Goal: Task Accomplishment & Management: Use online tool/utility

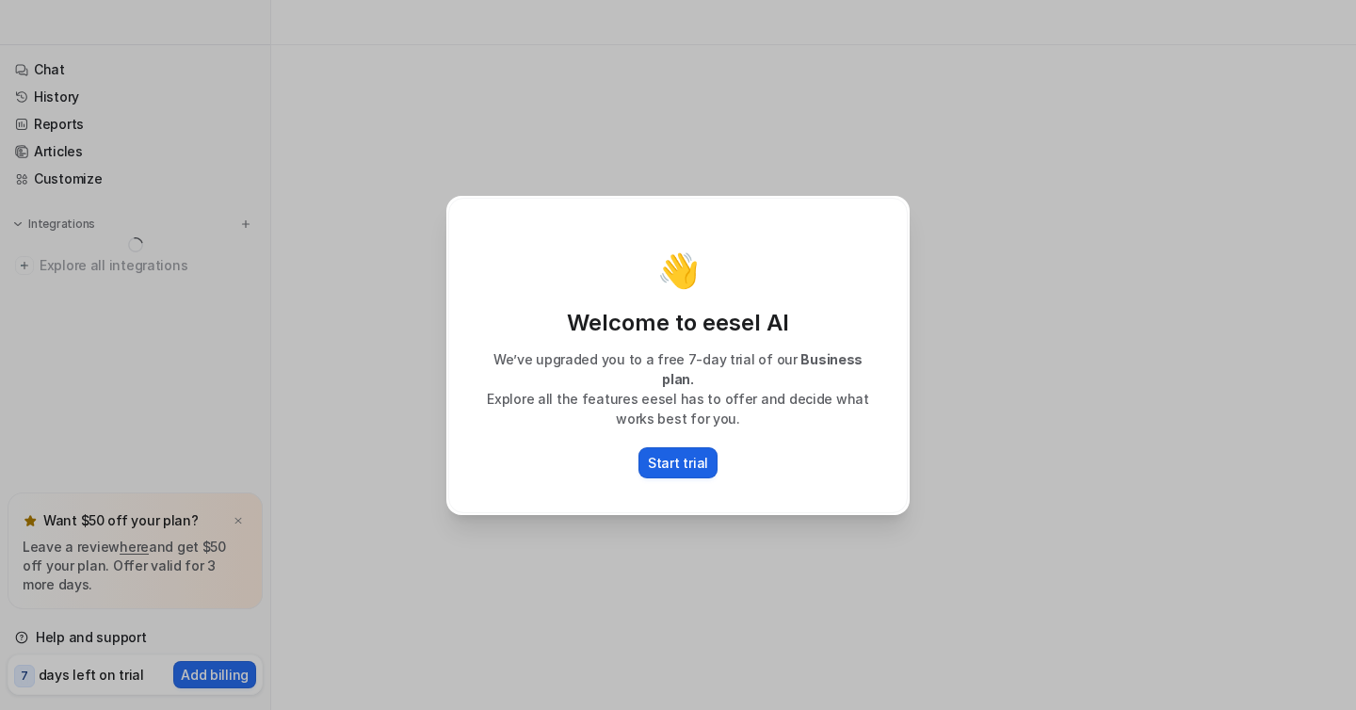
click at [677, 460] on p "Start trial" at bounding box center [678, 463] width 60 height 20
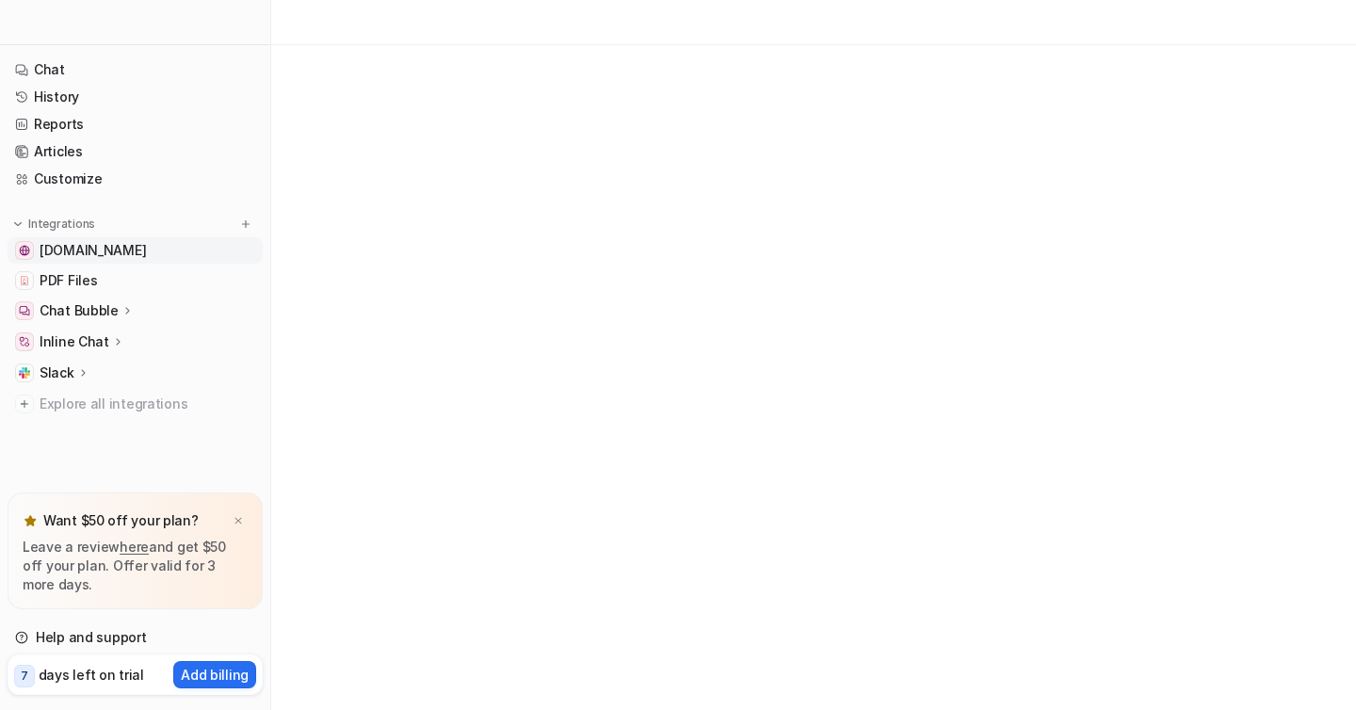
click at [110, 257] on span "[DOMAIN_NAME]" at bounding box center [93, 250] width 106 height 19
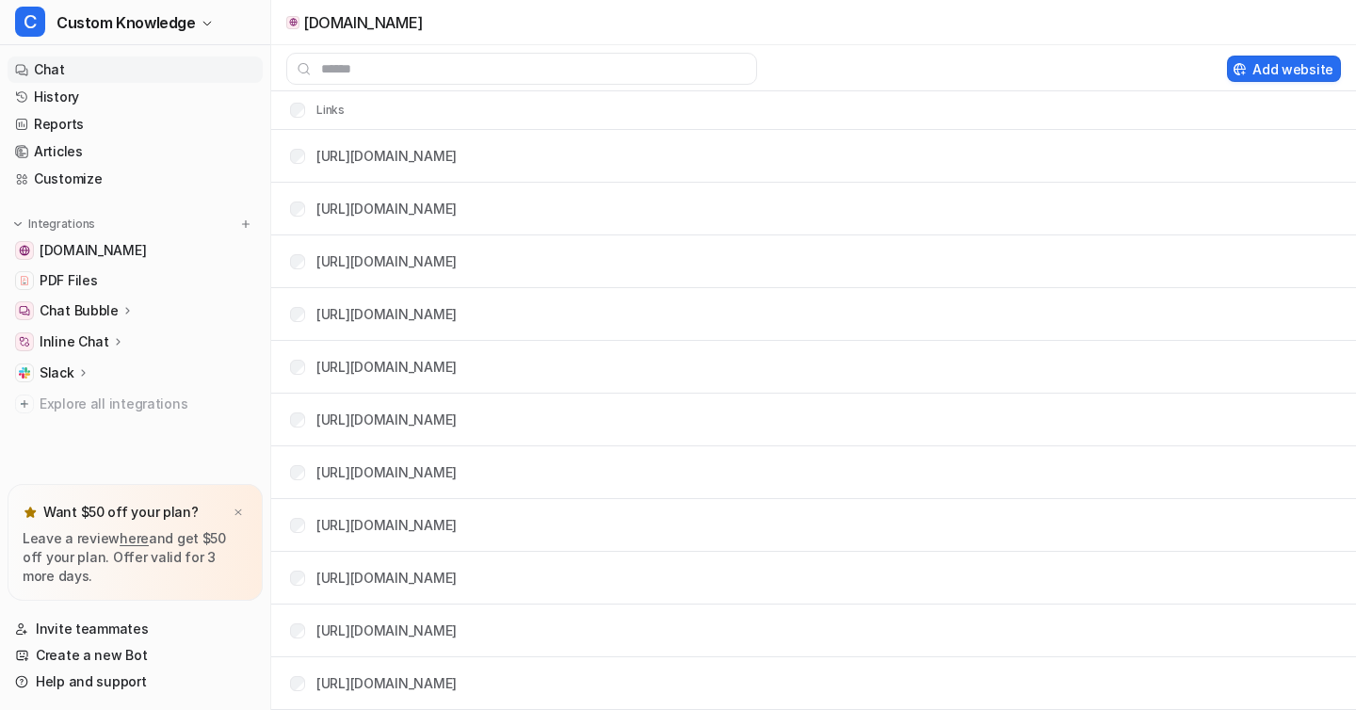
click at [29, 65] on link "Chat" at bounding box center [135, 69] width 255 height 26
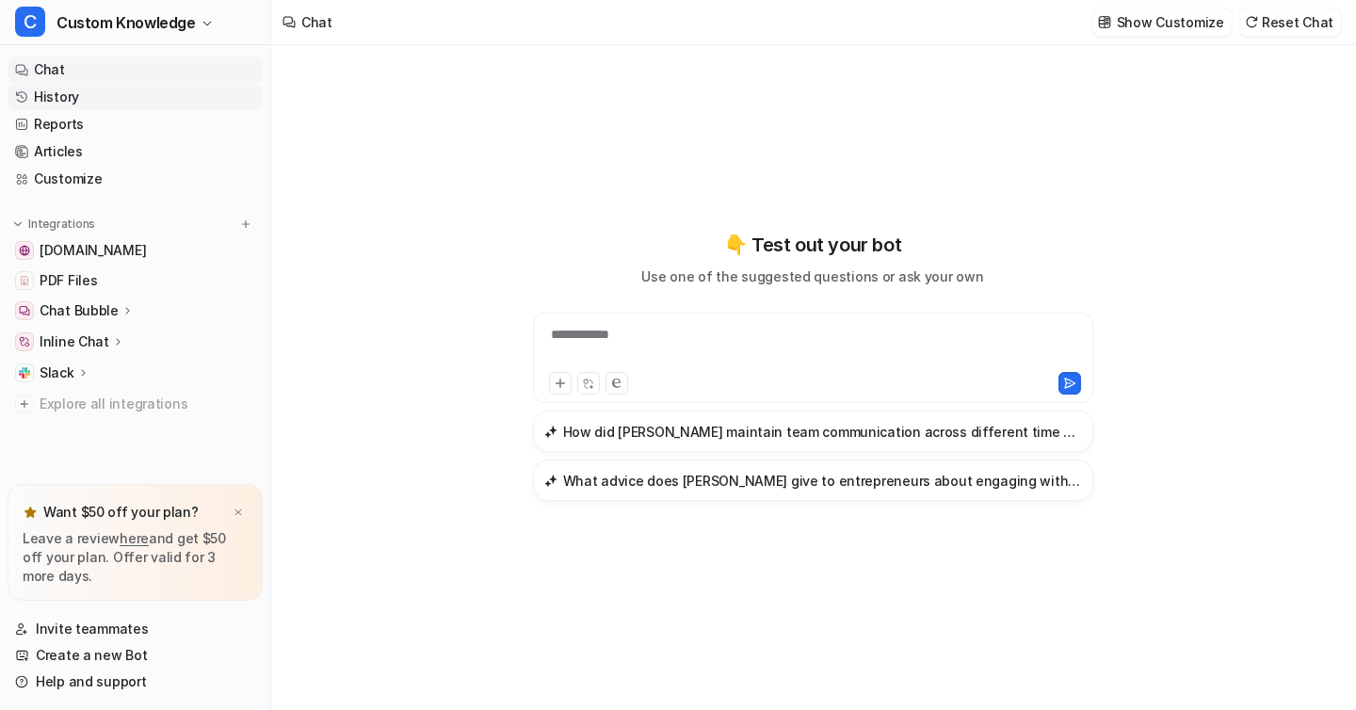
click at [90, 105] on link "History" at bounding box center [135, 97] width 255 height 26
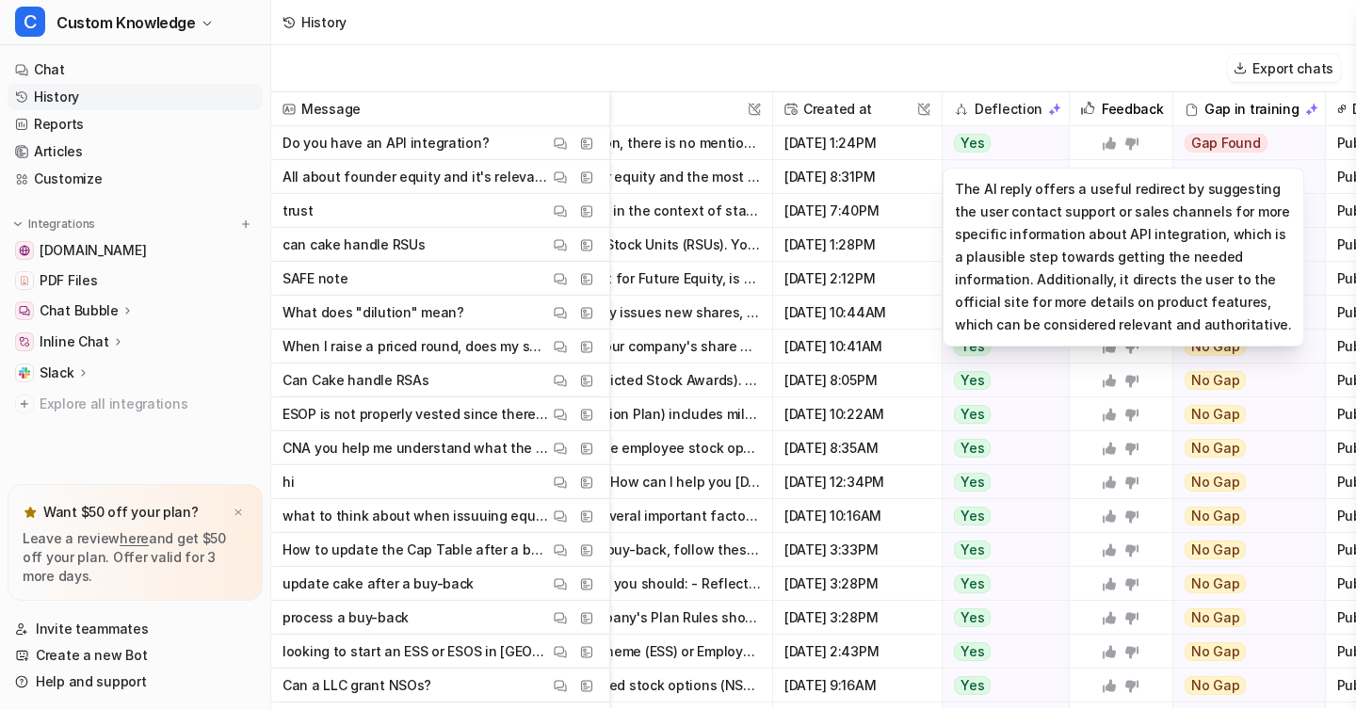
scroll to position [0, 329]
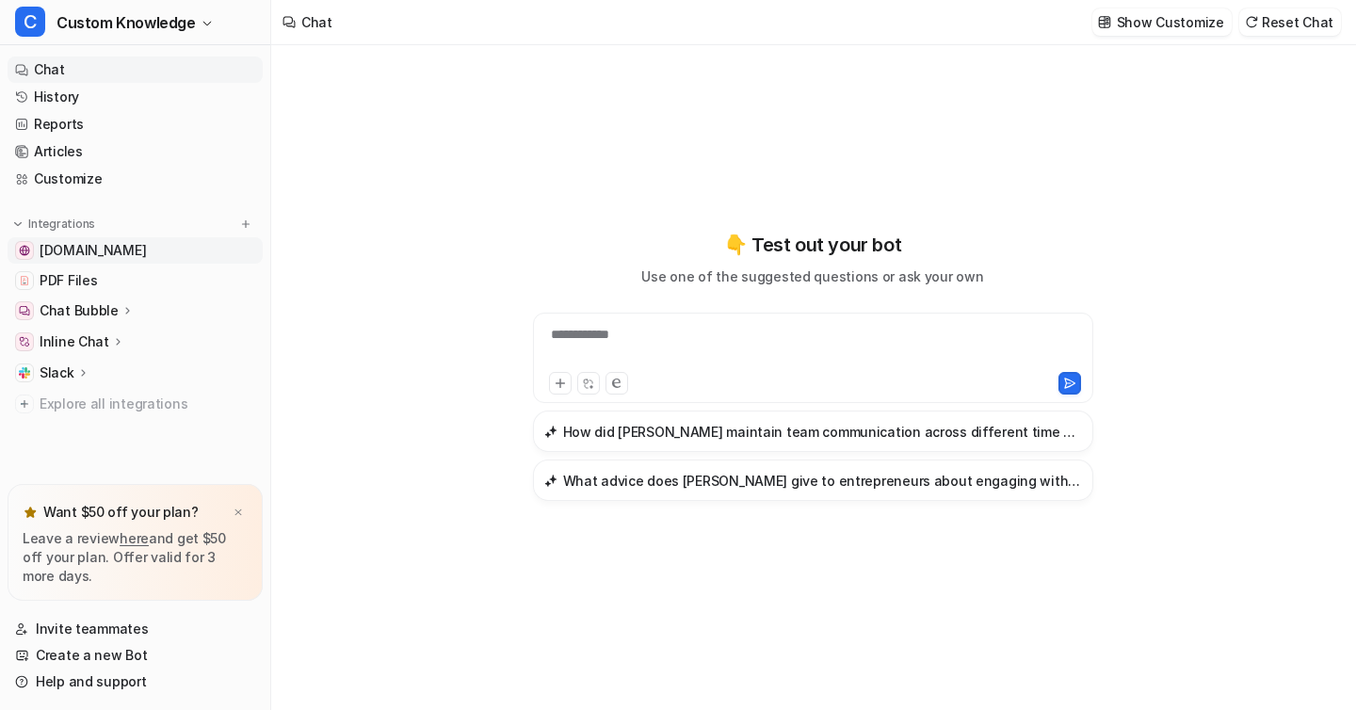
click at [126, 250] on span "[DOMAIN_NAME]" at bounding box center [93, 250] width 106 height 19
